Goal: Transaction & Acquisition: Purchase product/service

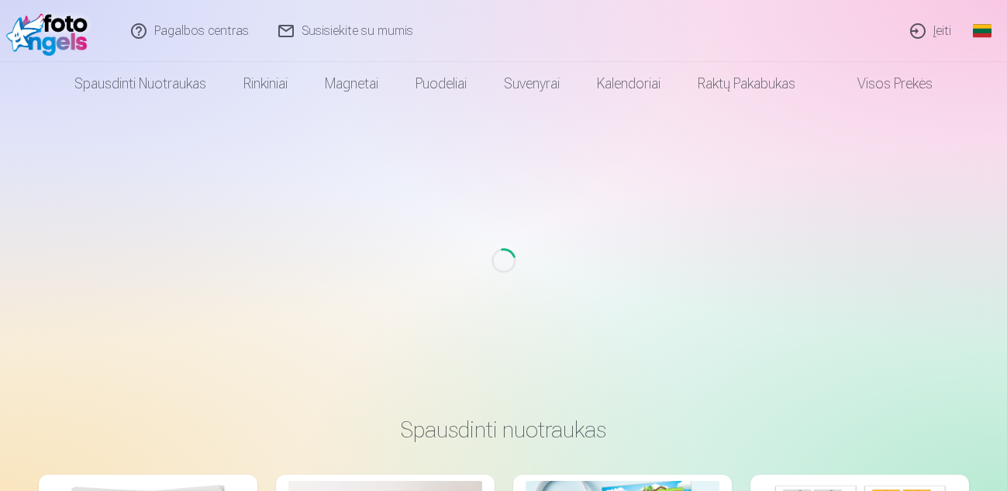
click at [933, 34] on link "Įeiti" at bounding box center [931, 31] width 71 height 62
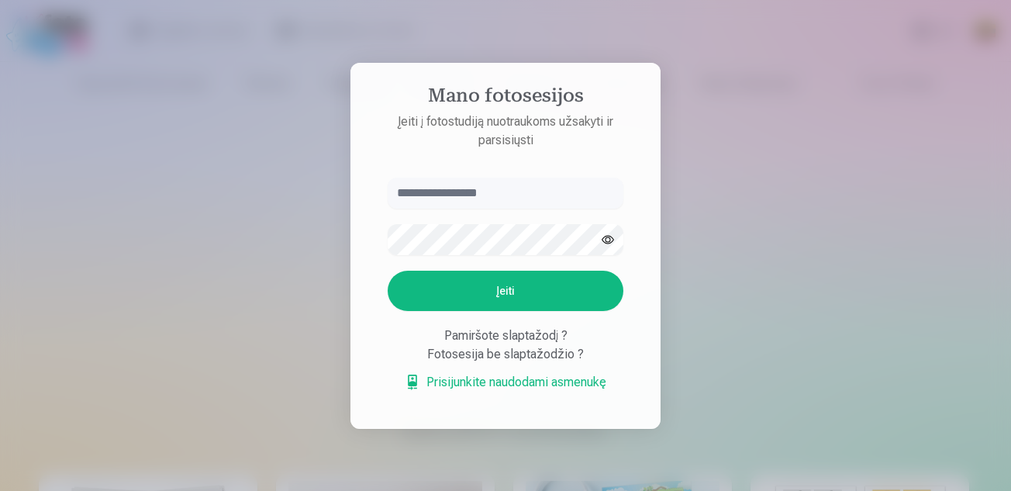
click at [491, 198] on input "text" at bounding box center [506, 193] width 236 height 31
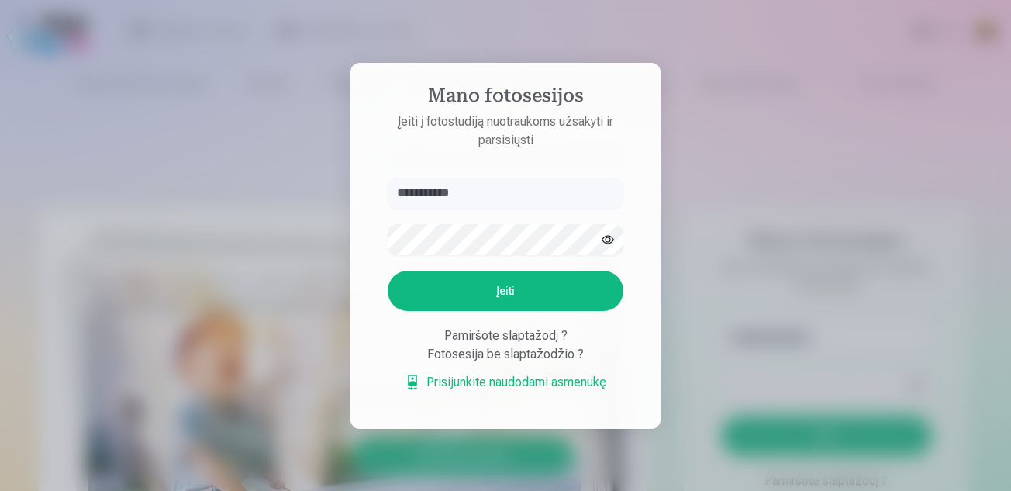
type input "**********"
click at [388, 271] on button "Įeiti" at bounding box center [506, 291] width 236 height 40
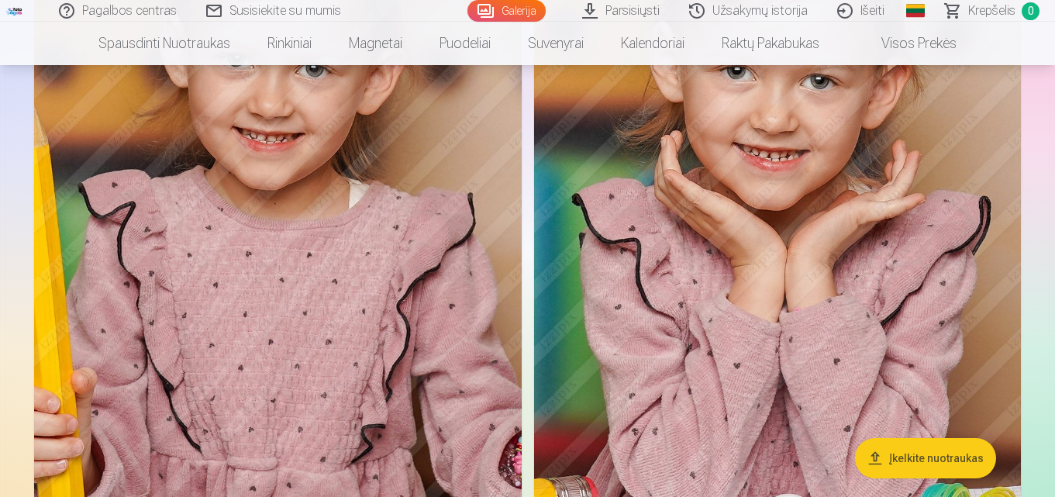
scroll to position [8862, 0]
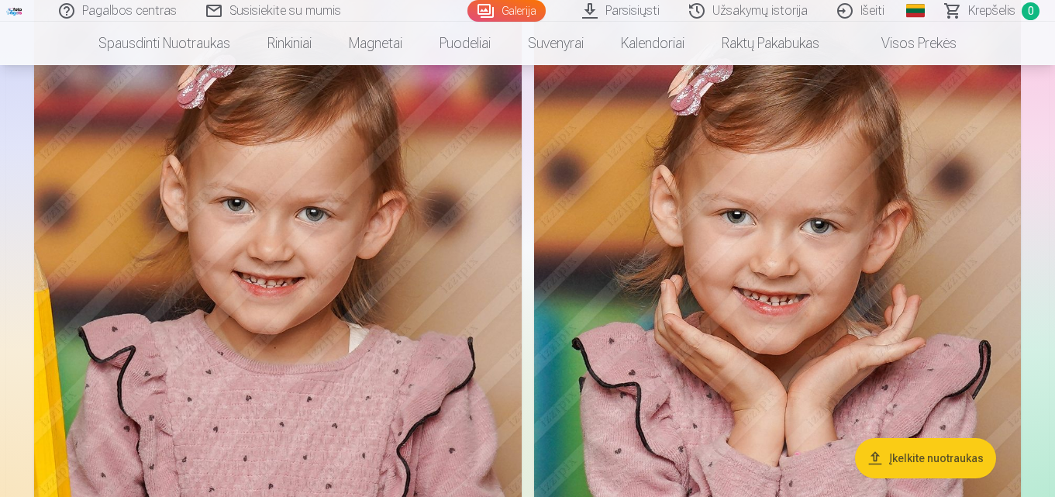
click at [836, 180] on img at bounding box center [778, 342] width 488 height 731
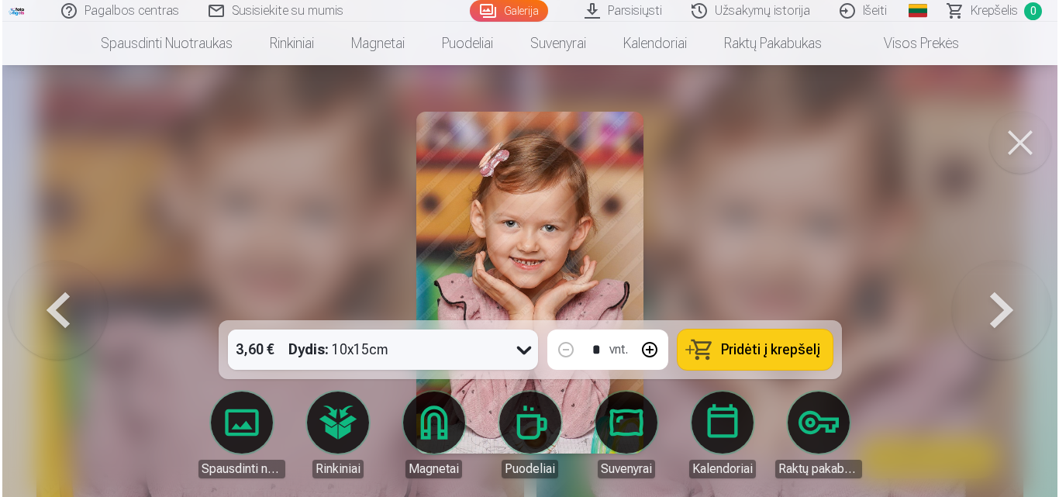
scroll to position [8895, 0]
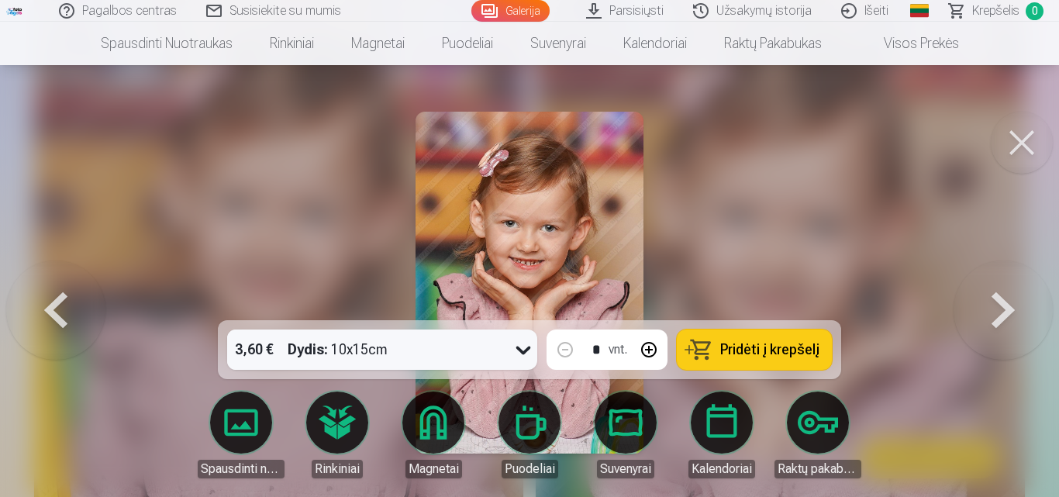
click at [745, 345] on span "Pridėti į krepšelį" at bounding box center [769, 350] width 99 height 14
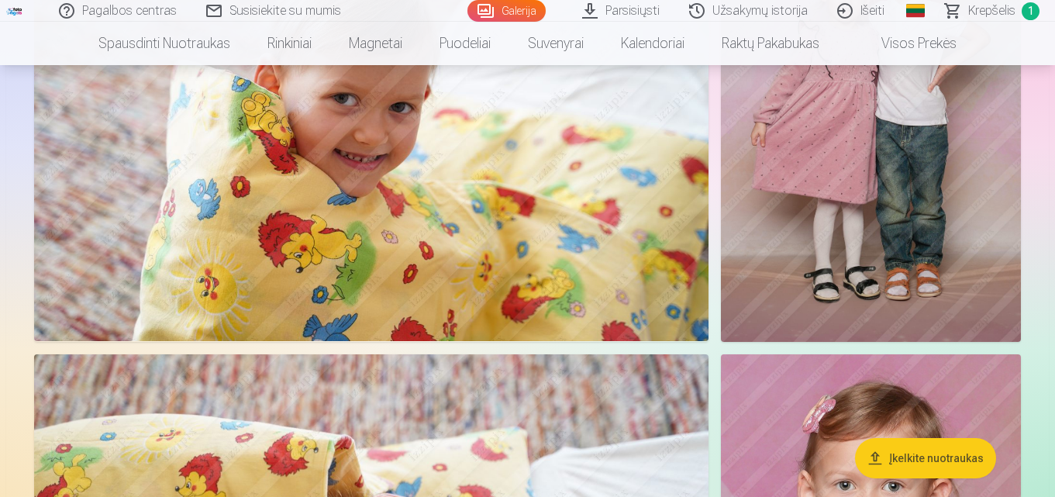
scroll to position [12751, 0]
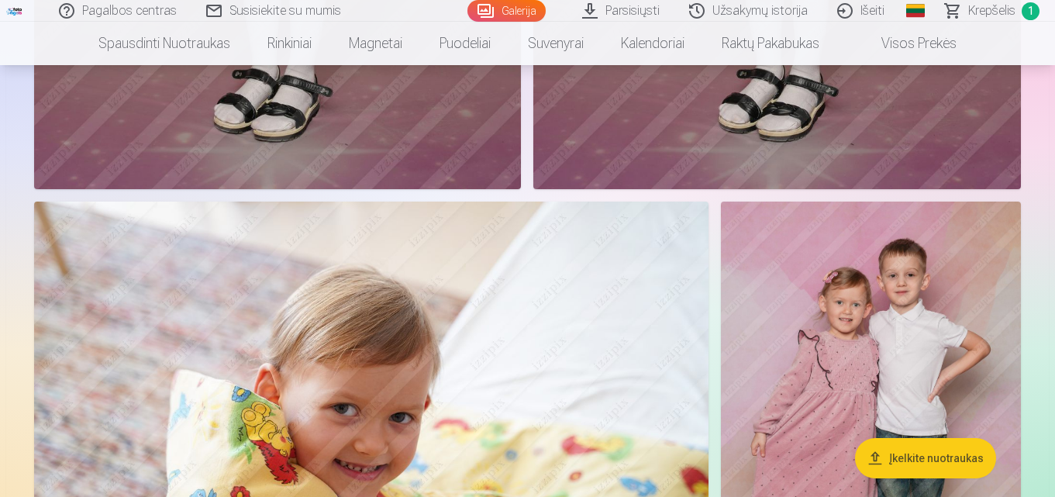
click at [817, 298] on img at bounding box center [871, 427] width 300 height 450
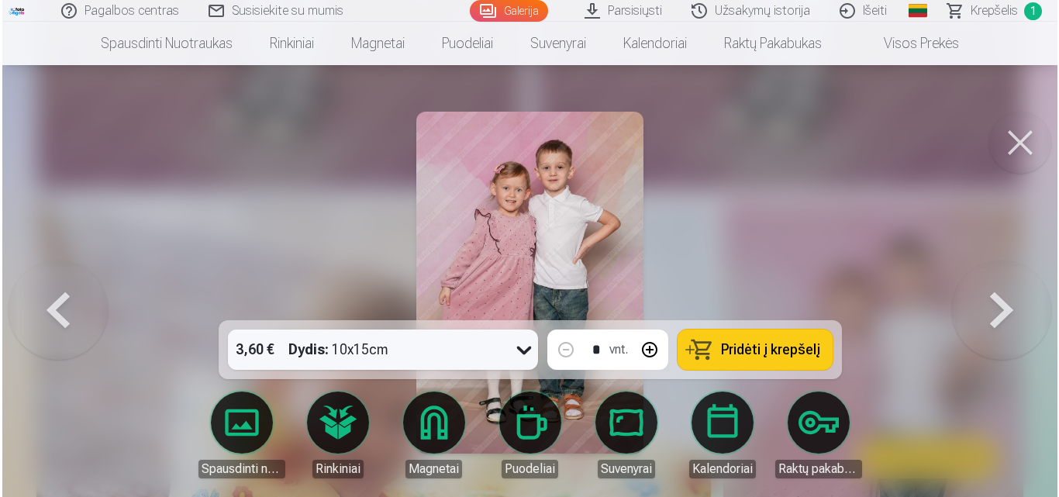
scroll to position [12642, 0]
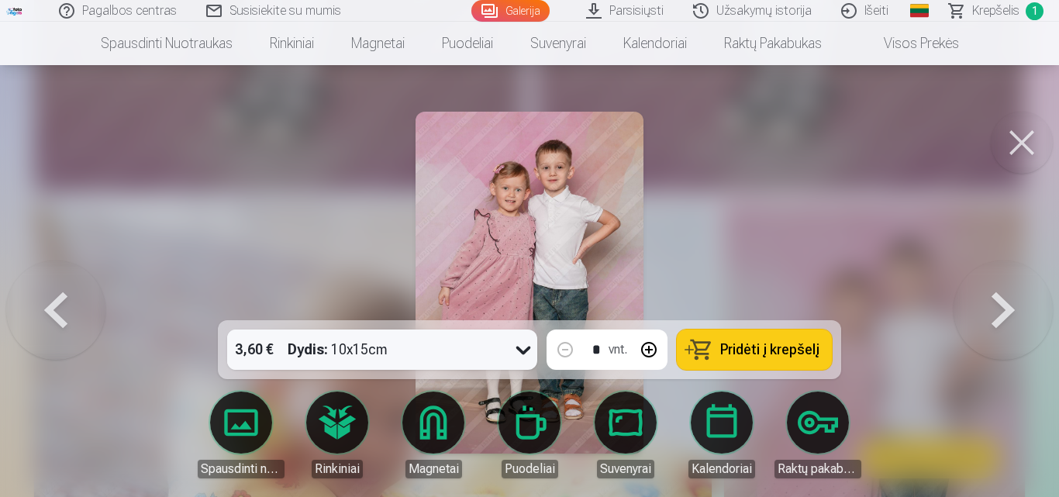
click at [746, 343] on span "Pridėti į krepšelį" at bounding box center [769, 350] width 99 height 14
click at [1026, 138] on button at bounding box center [1022, 143] width 62 height 62
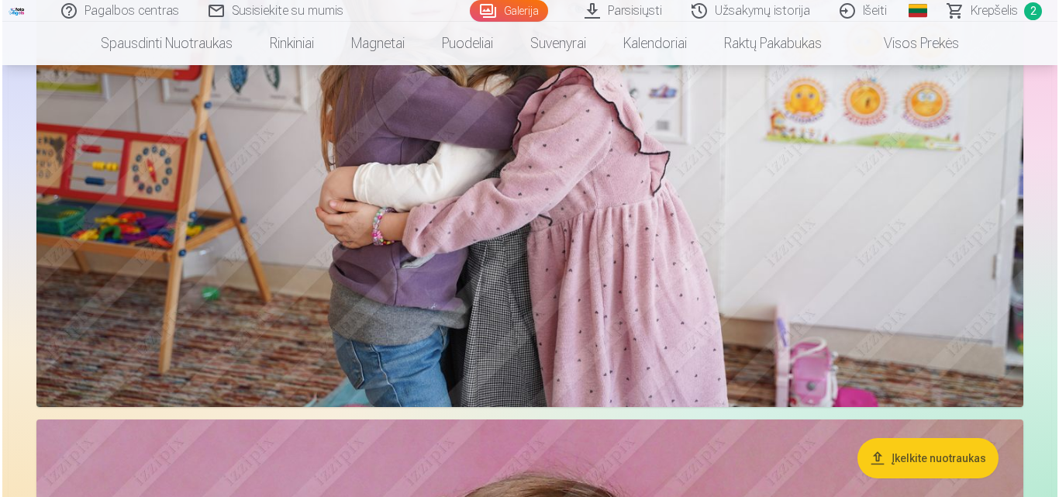
scroll to position [10270, 0]
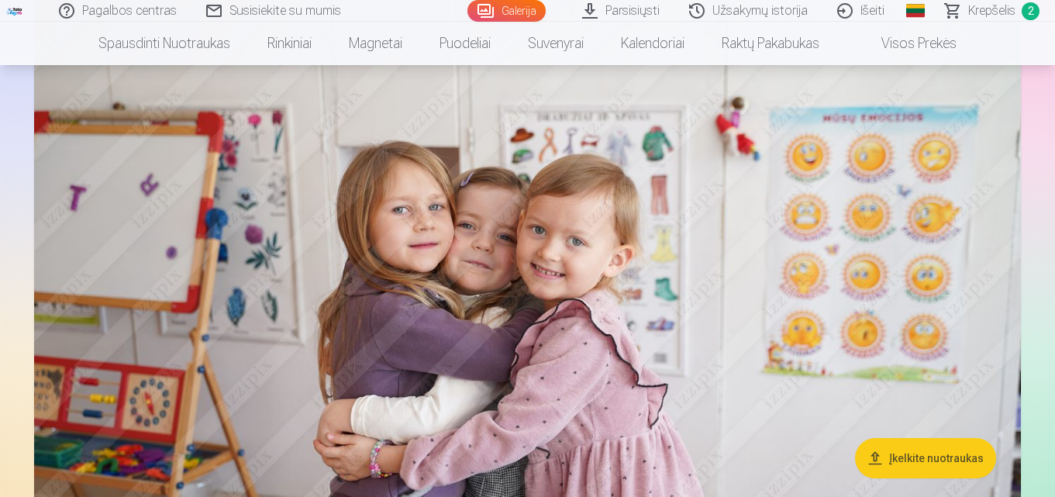
click at [804, 358] on img at bounding box center [527, 309] width 987 height 657
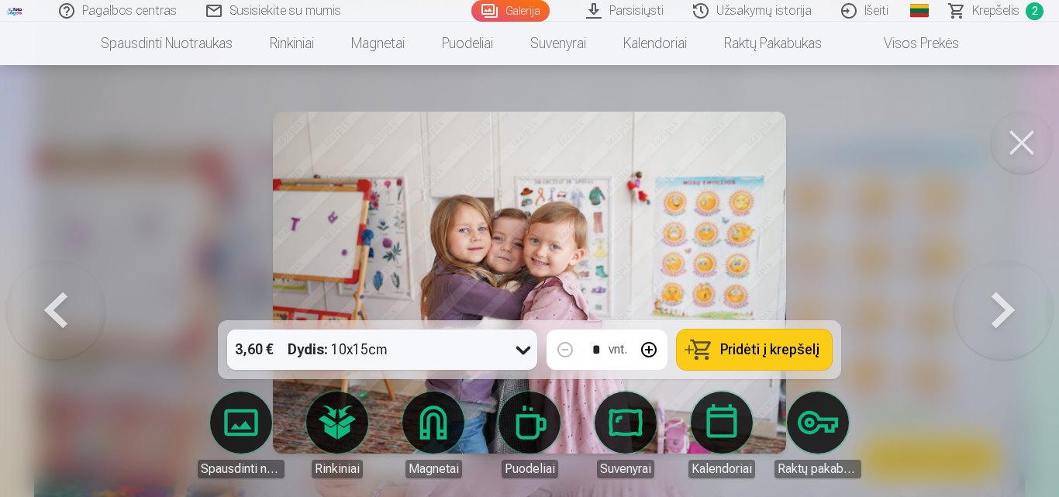
click at [784, 349] on span "Pridėti į krepšelį" at bounding box center [769, 350] width 99 height 14
click at [1019, 140] on button at bounding box center [1022, 143] width 62 height 62
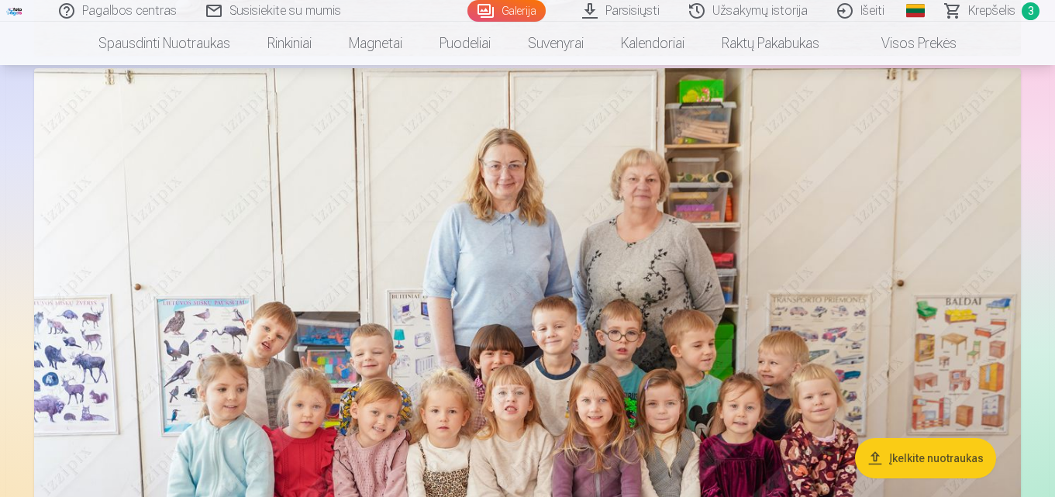
scroll to position [15892, 0]
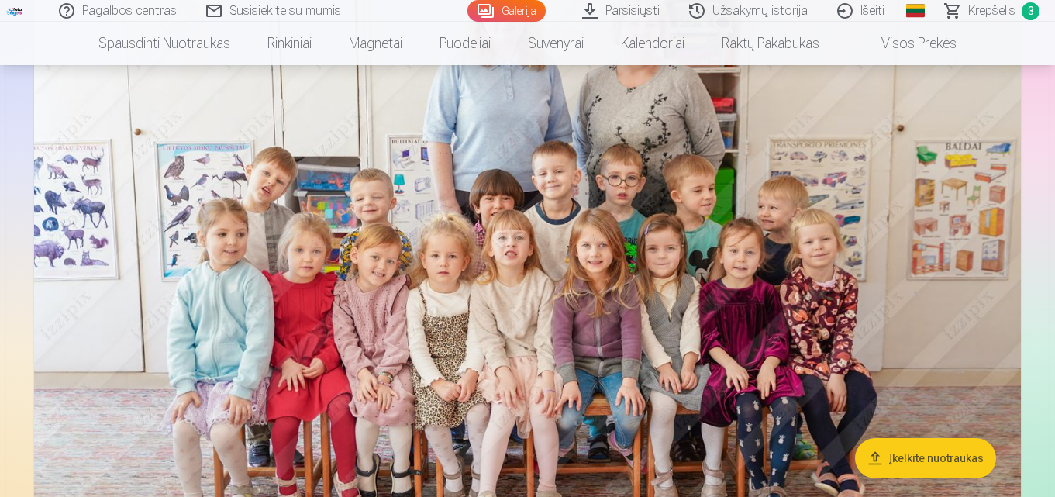
click at [915, 460] on button "Įkelkite nuotraukas" at bounding box center [925, 458] width 141 height 40
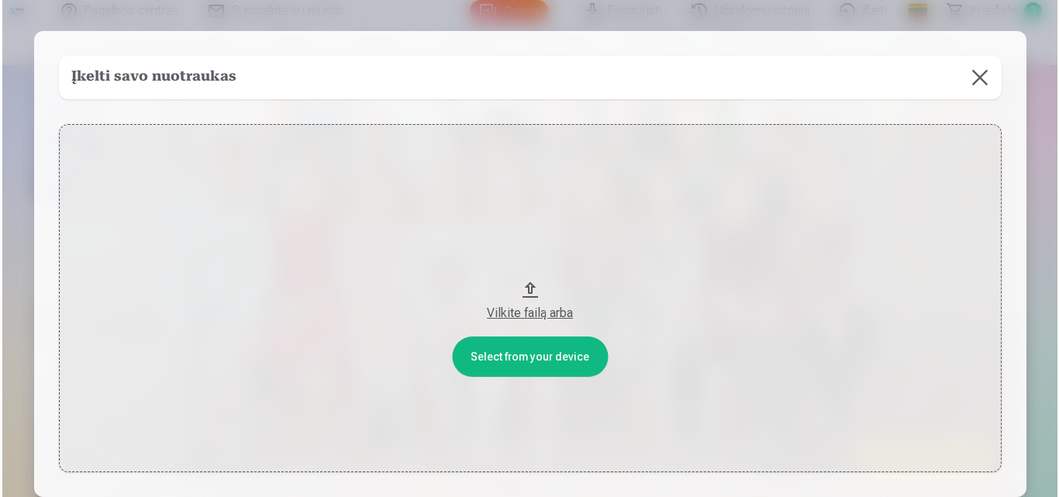
scroll to position [15953, 0]
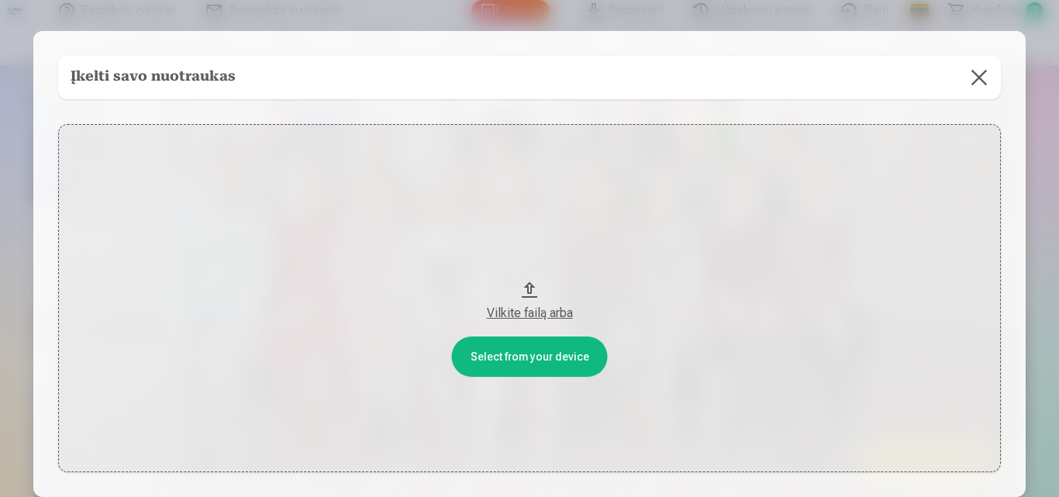
click at [980, 80] on button at bounding box center [978, 77] width 43 height 43
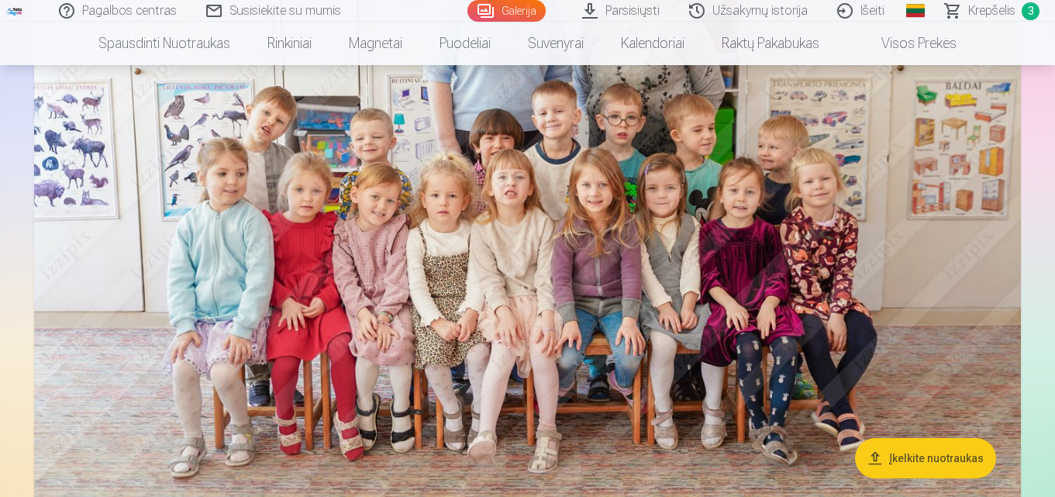
click at [874, 232] on img at bounding box center [527, 181] width 987 height 657
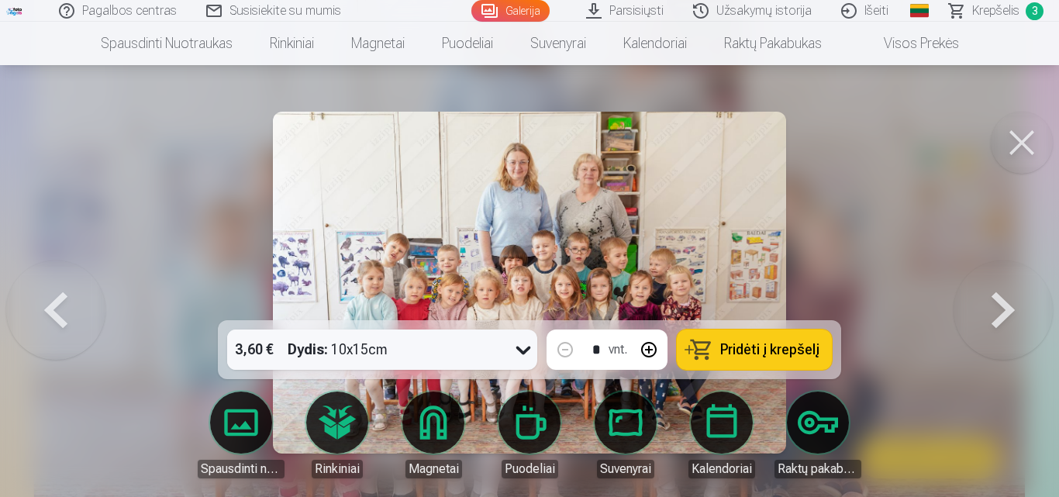
click at [523, 354] on icon at bounding box center [523, 350] width 15 height 9
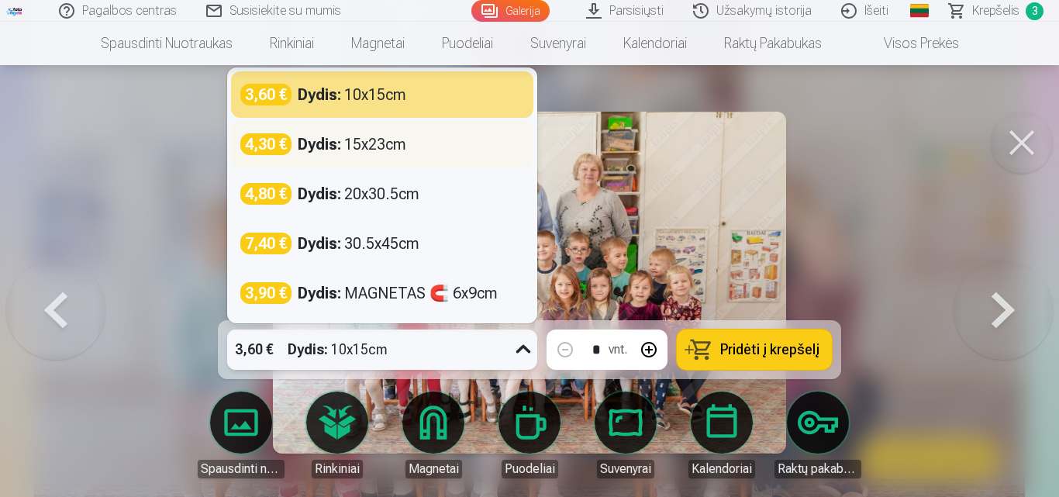
click at [379, 147] on div "Dydis : 15x23cm" at bounding box center [352, 144] width 109 height 22
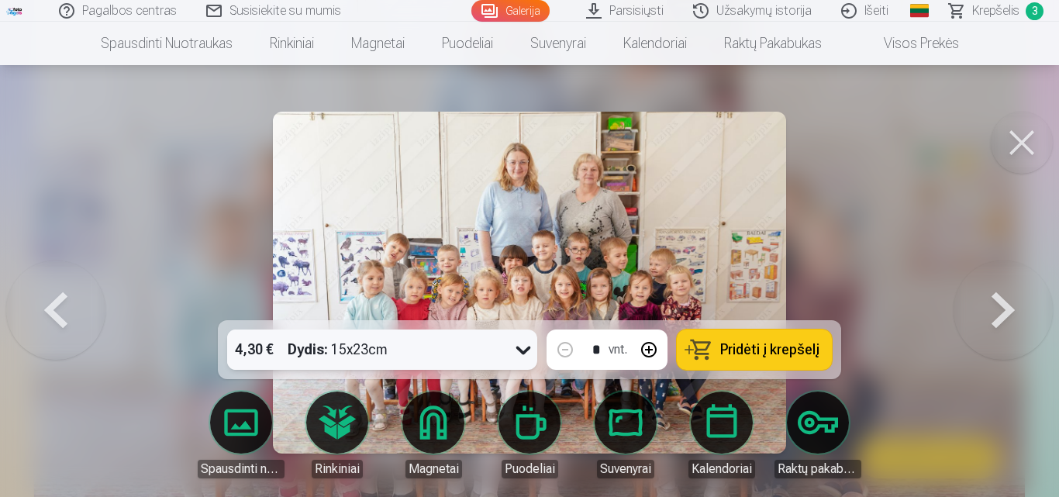
click at [728, 354] on span "Pridėti į krepšelį" at bounding box center [769, 350] width 99 height 14
click at [753, 353] on span "Pridėti į krepšelį" at bounding box center [769, 350] width 99 height 14
click at [774, 350] on span "Pridėti į krepšelį" at bounding box center [769, 350] width 99 height 14
